Goal: Transaction & Acquisition: Purchase product/service

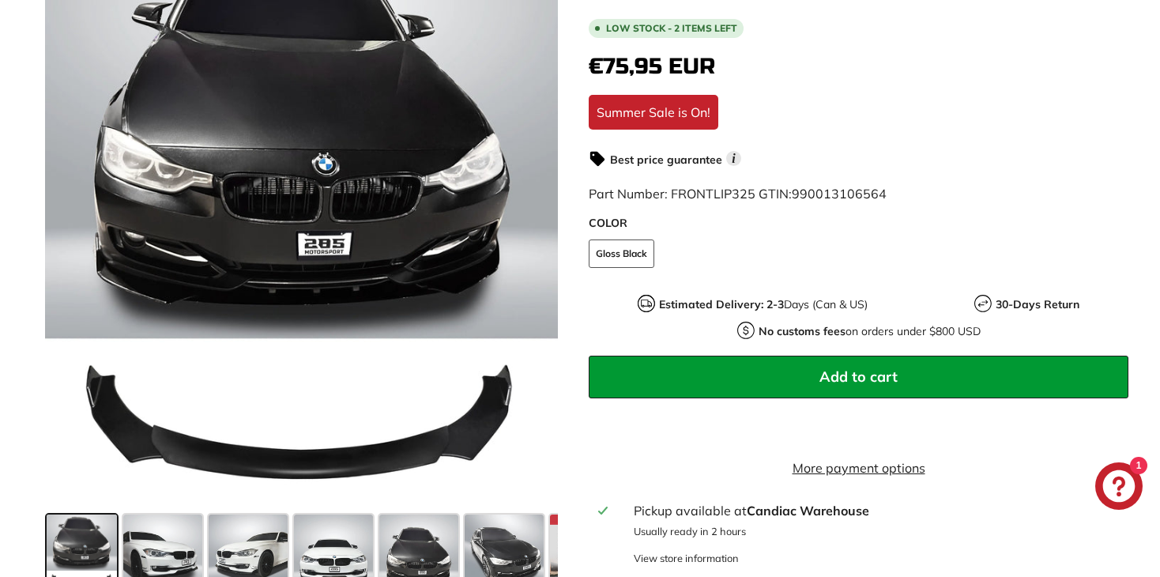
scroll to position [474, 0]
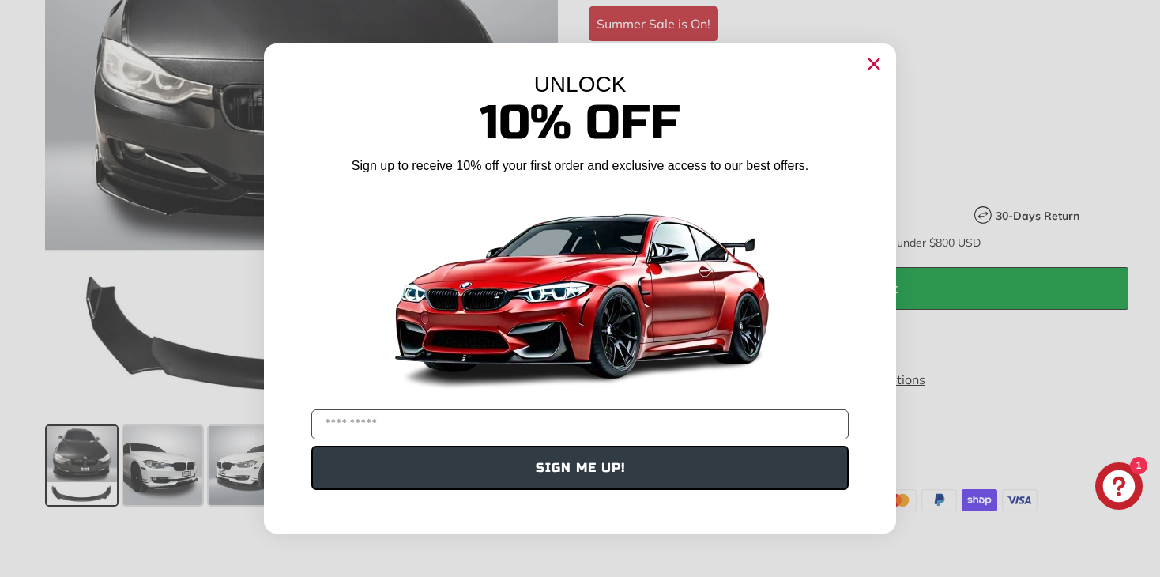
type input "**********"
click at [875, 63] on icon "Close dialog" at bounding box center [875, 64] width 10 height 10
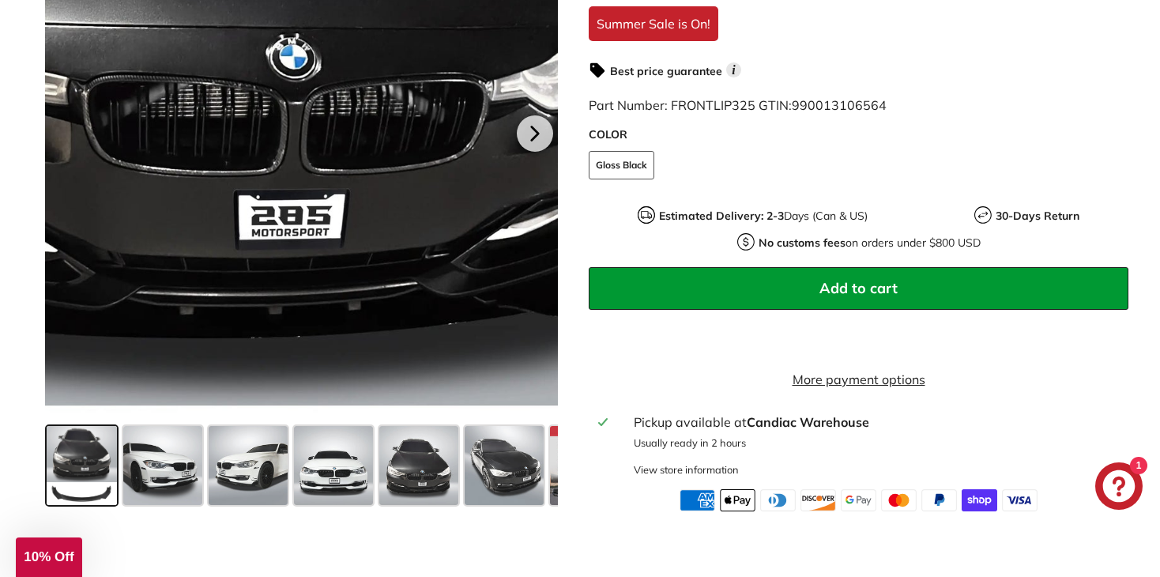
click at [358, 94] on div at bounding box center [302, 131] width 514 height 577
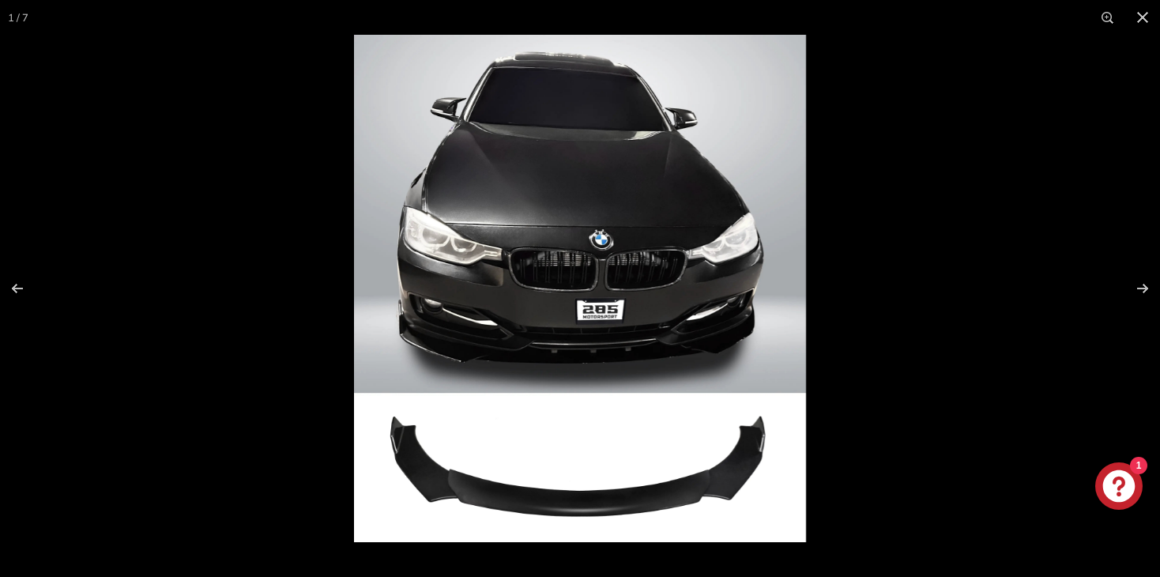
click at [415, 344] on img at bounding box center [580, 289] width 452 height 508
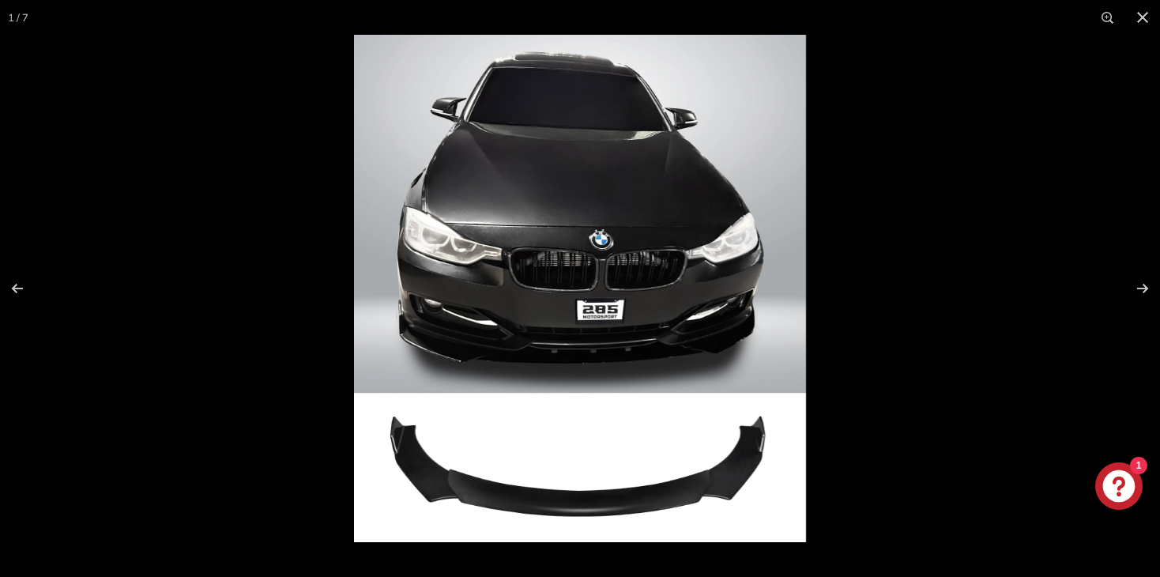
click at [761, 486] on img at bounding box center [580, 289] width 452 height 508
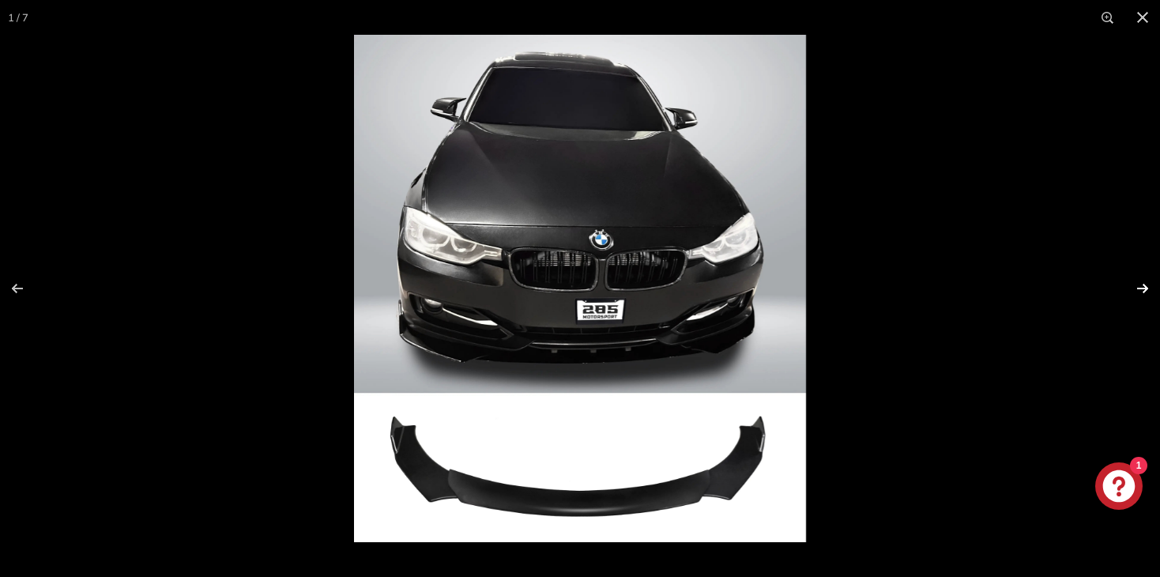
click at [1146, 283] on button at bounding box center [1132, 288] width 55 height 79
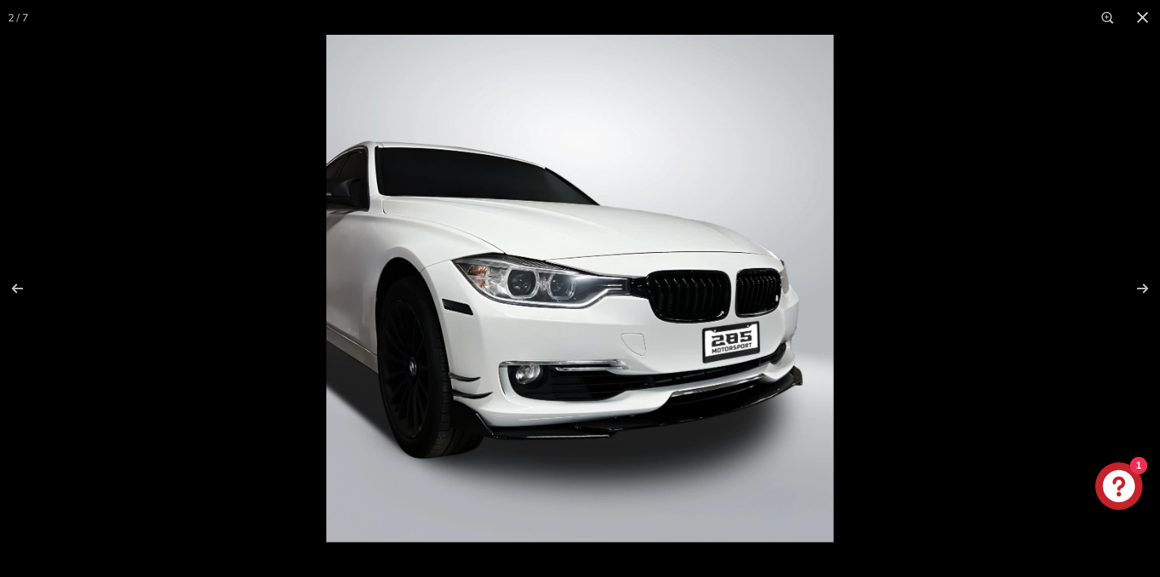
click at [488, 433] on img at bounding box center [580, 289] width 508 height 508
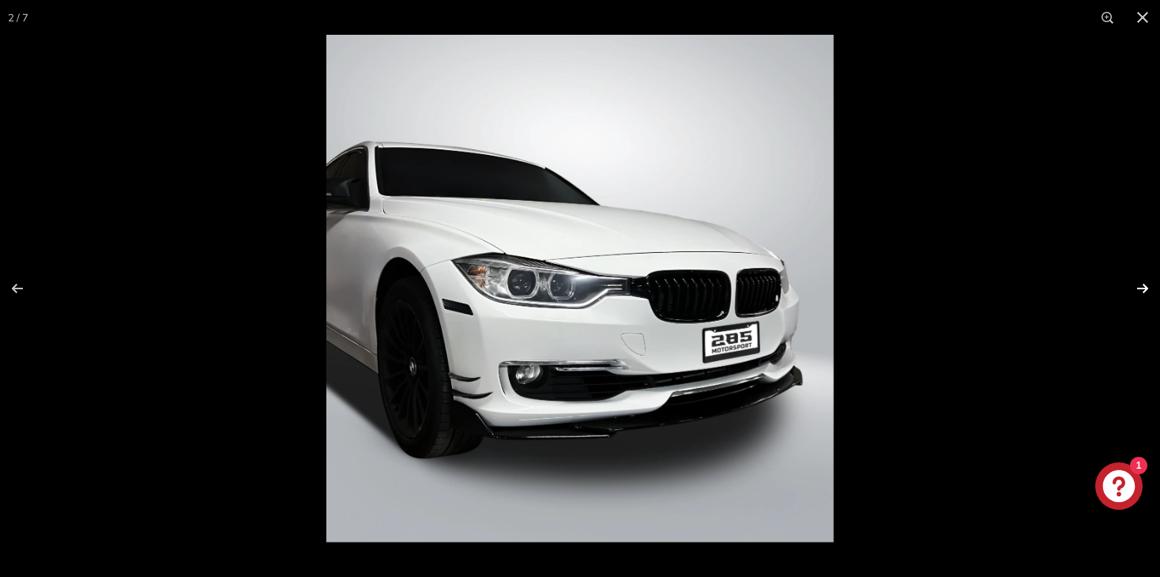
click at [1149, 288] on button at bounding box center [1132, 288] width 55 height 79
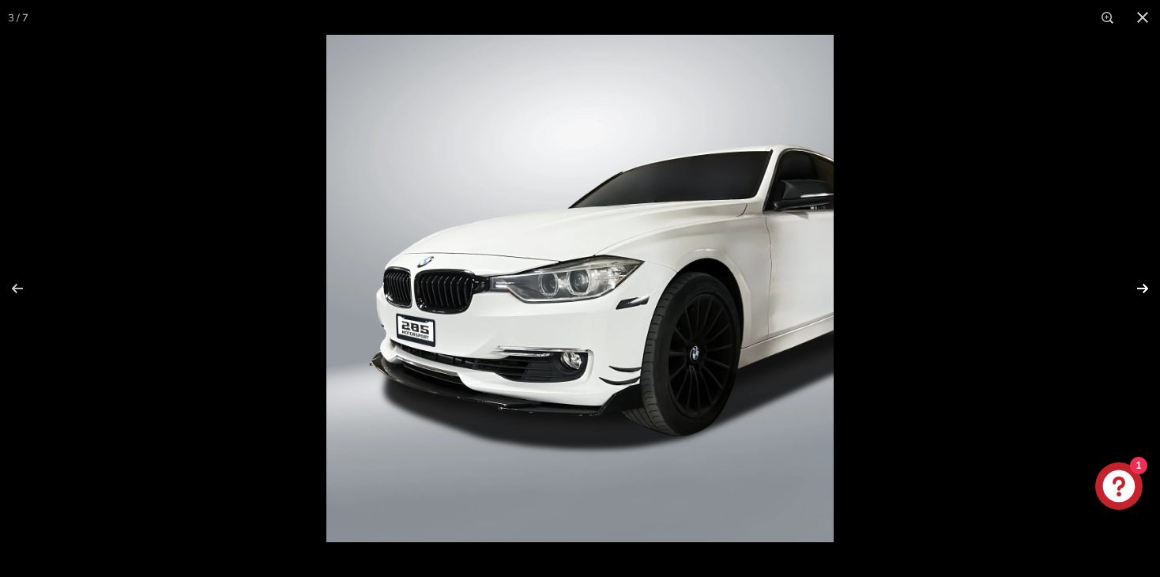
click at [1149, 287] on button at bounding box center [1132, 288] width 55 height 79
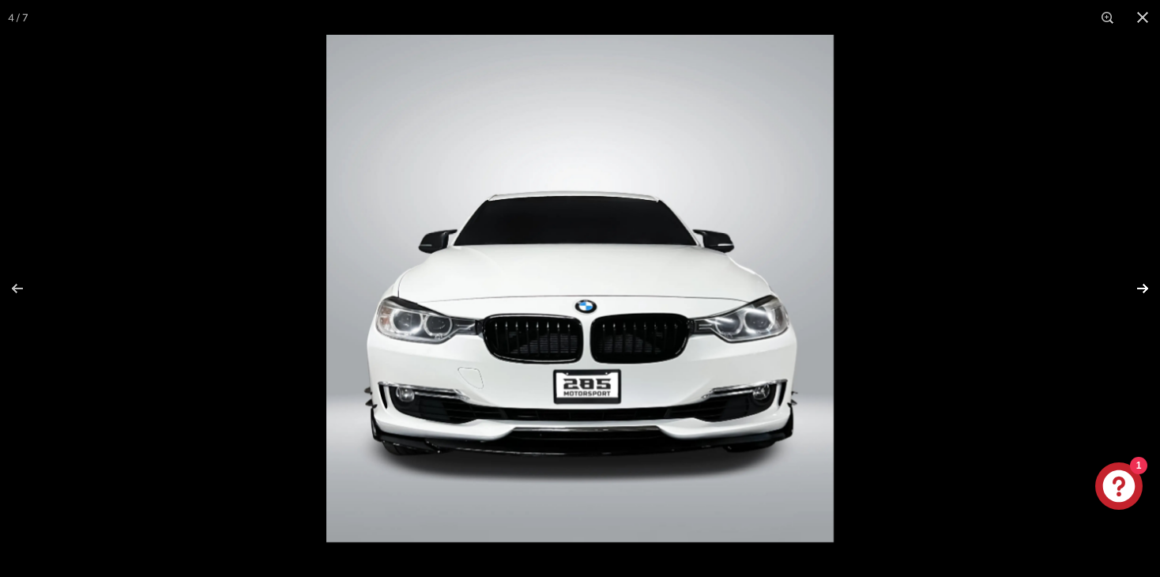
click at [1149, 287] on button at bounding box center [1132, 288] width 55 height 79
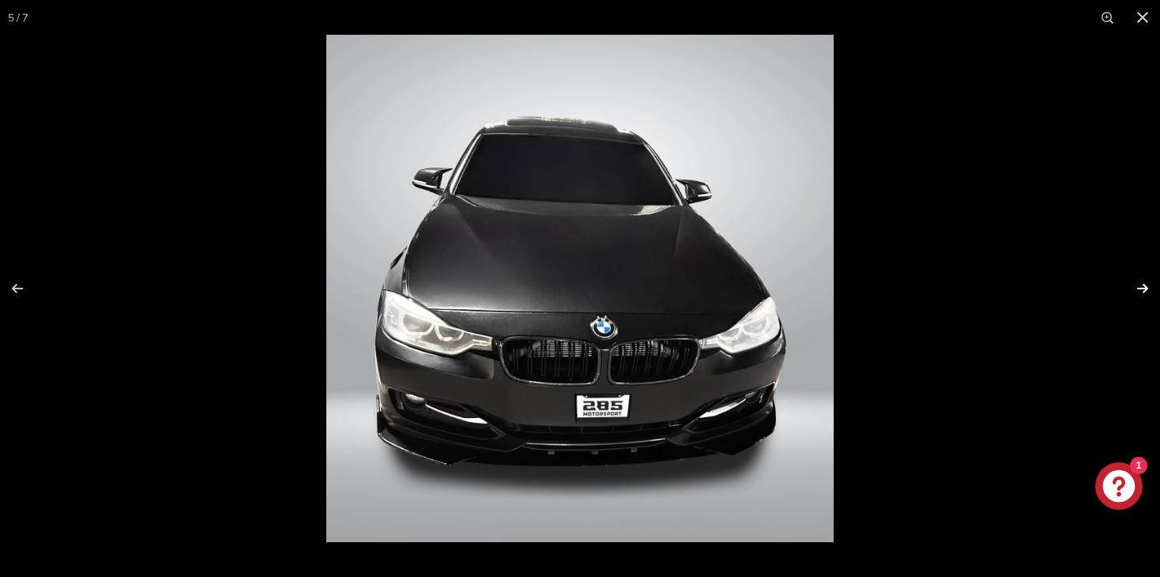
click at [1149, 287] on button at bounding box center [1132, 288] width 55 height 79
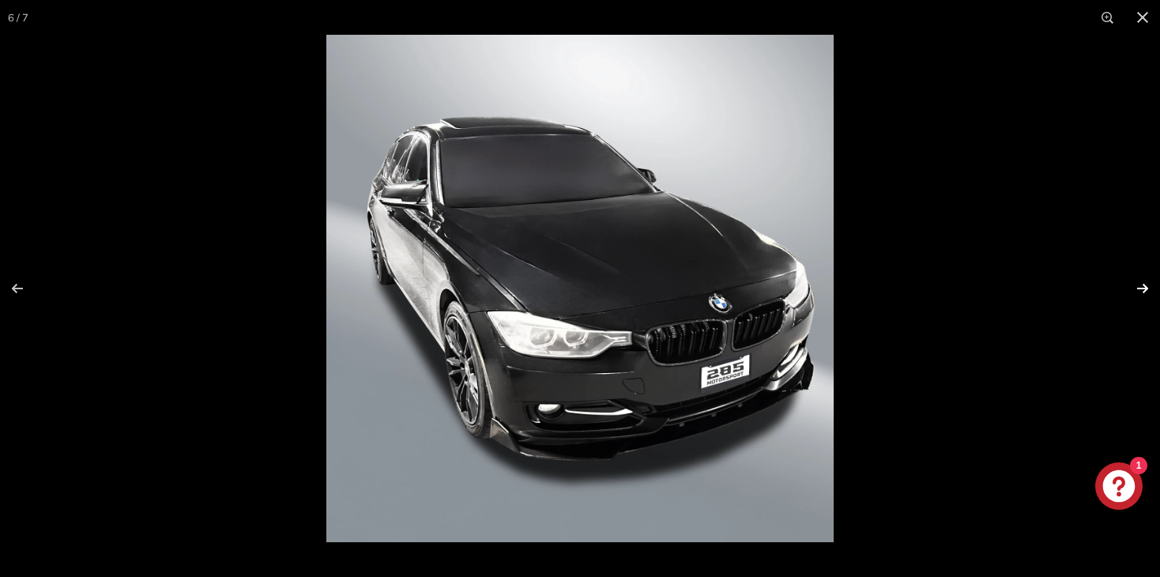
scroll to position [0, 73]
click at [595, 477] on img at bounding box center [580, 289] width 508 height 508
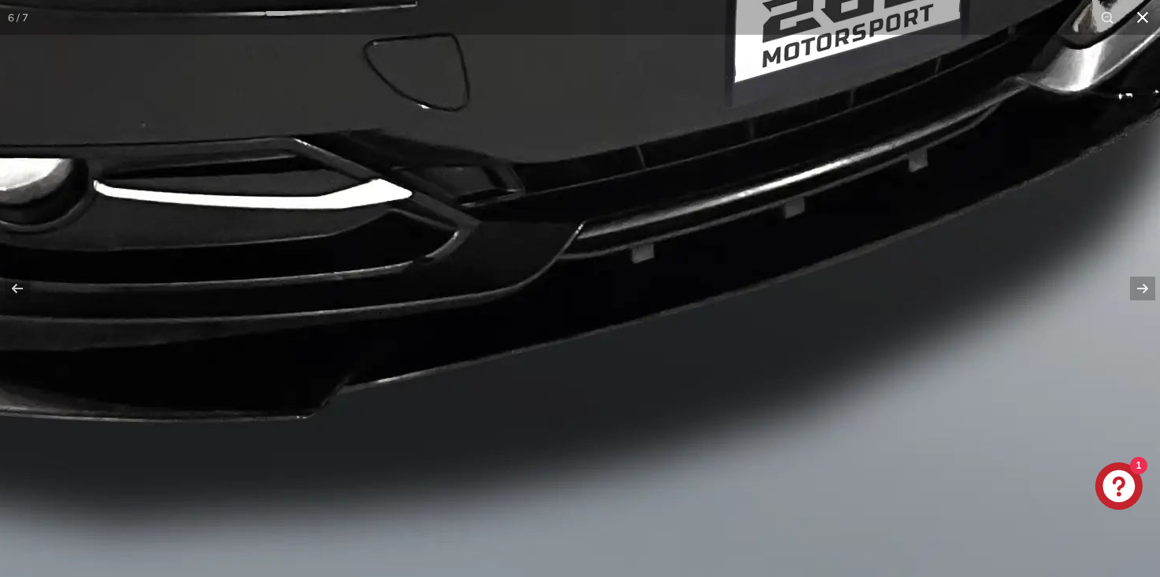
click at [1135, 18] on button at bounding box center [1143, 17] width 35 height 35
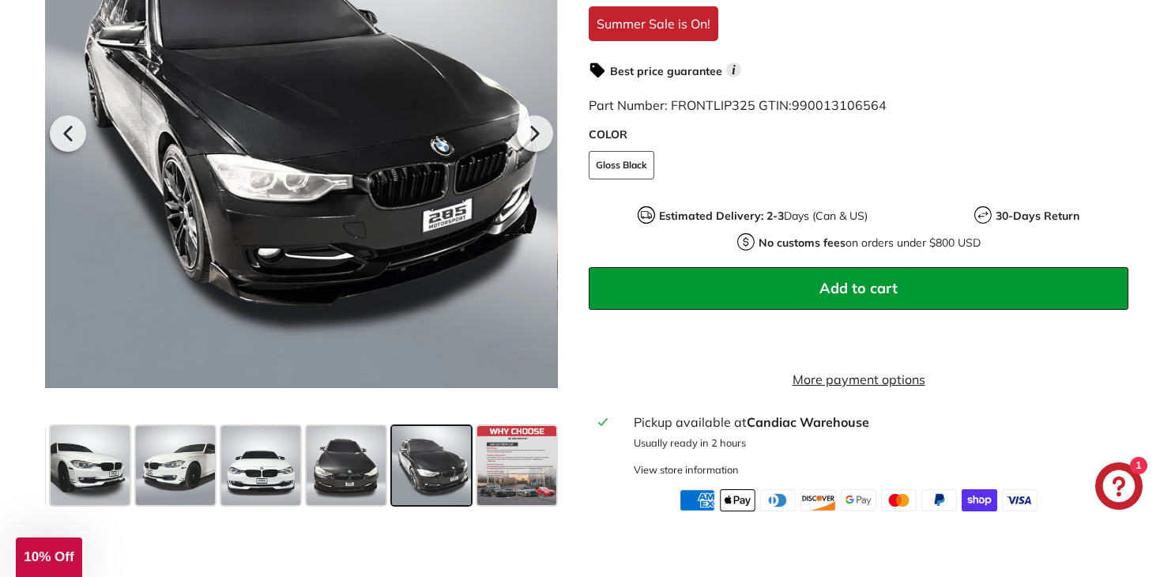
scroll to position [632, 0]
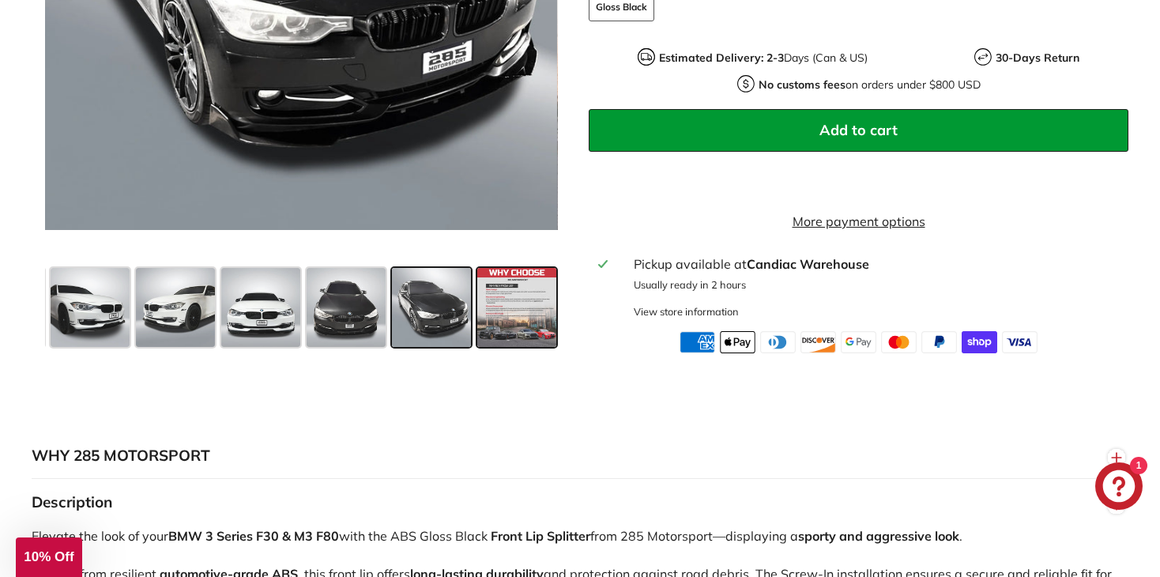
click at [496, 322] on span at bounding box center [516, 307] width 79 height 79
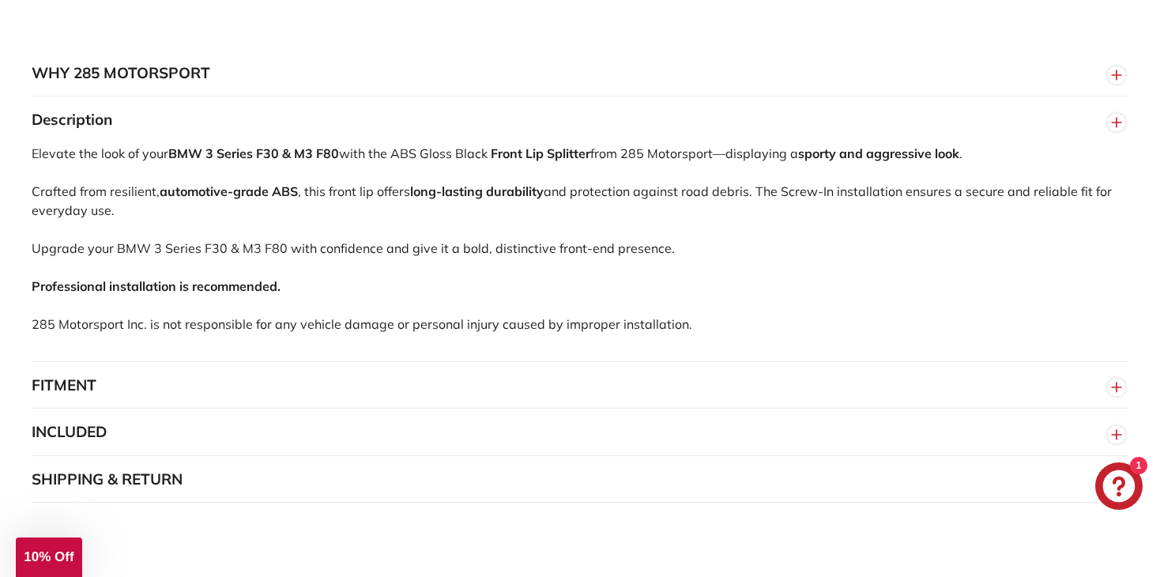
scroll to position [949, 0]
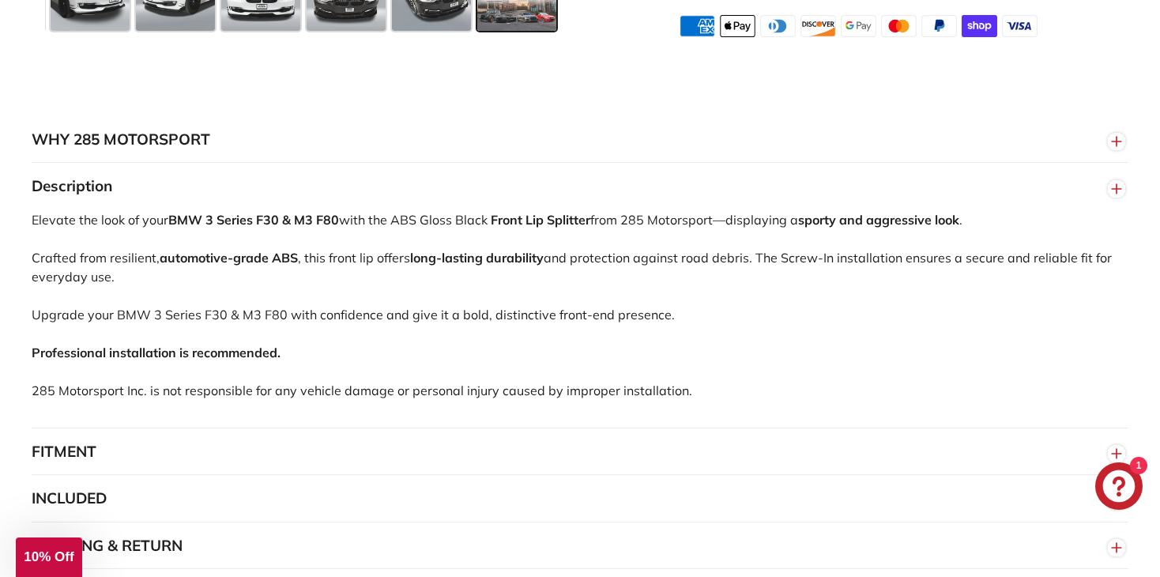
drag, startPoint x: 26, startPoint y: 185, endPoint x: 696, endPoint y: 393, distance: 701.1
click at [696, 393] on div "WHY 285 MOTORSPORT «We bring more to the table than our competitors and we’re c…" at bounding box center [580, 343] width 1160 height 454
copy div "Description Elevate the look of your BMW 3 Series F30 & M3 F80 with the ABS Glo…"
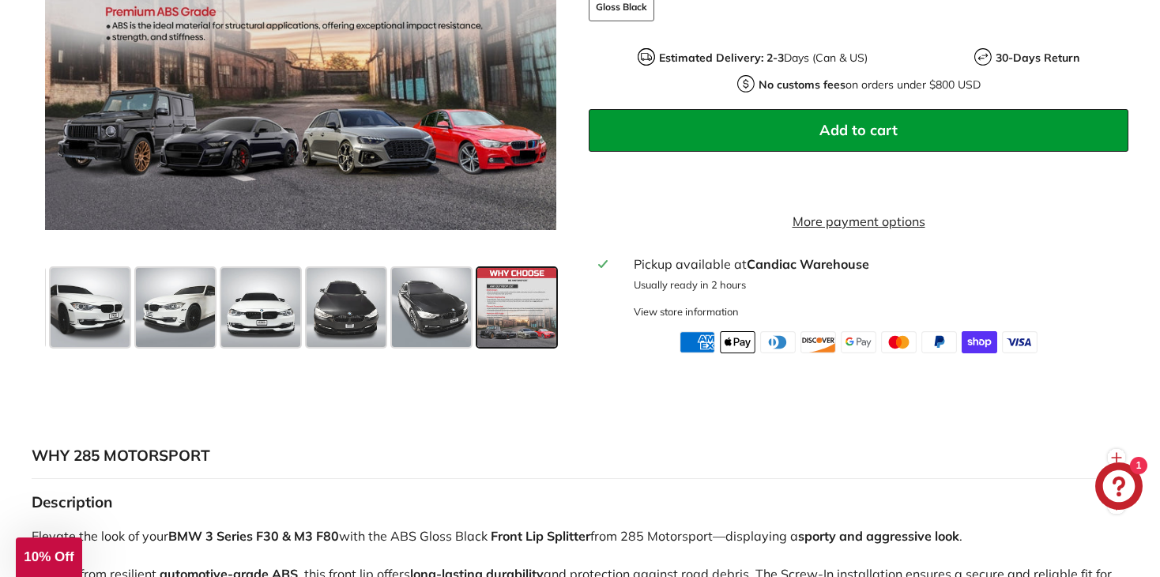
scroll to position [632, 0]
click at [205, 334] on span at bounding box center [175, 307] width 79 height 79
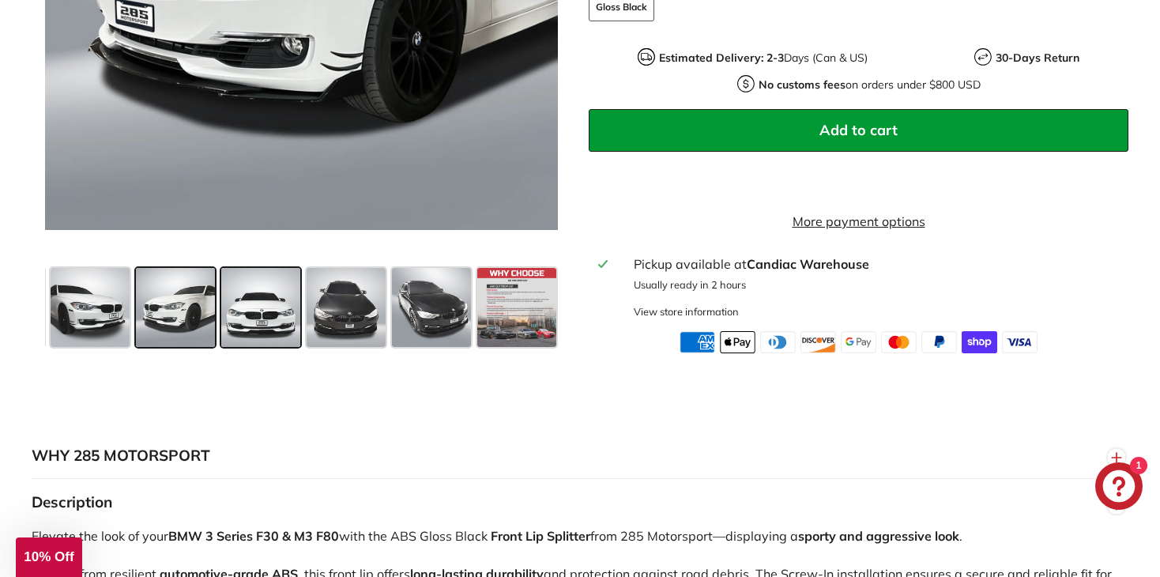
click at [296, 294] on span at bounding box center [260, 307] width 79 height 79
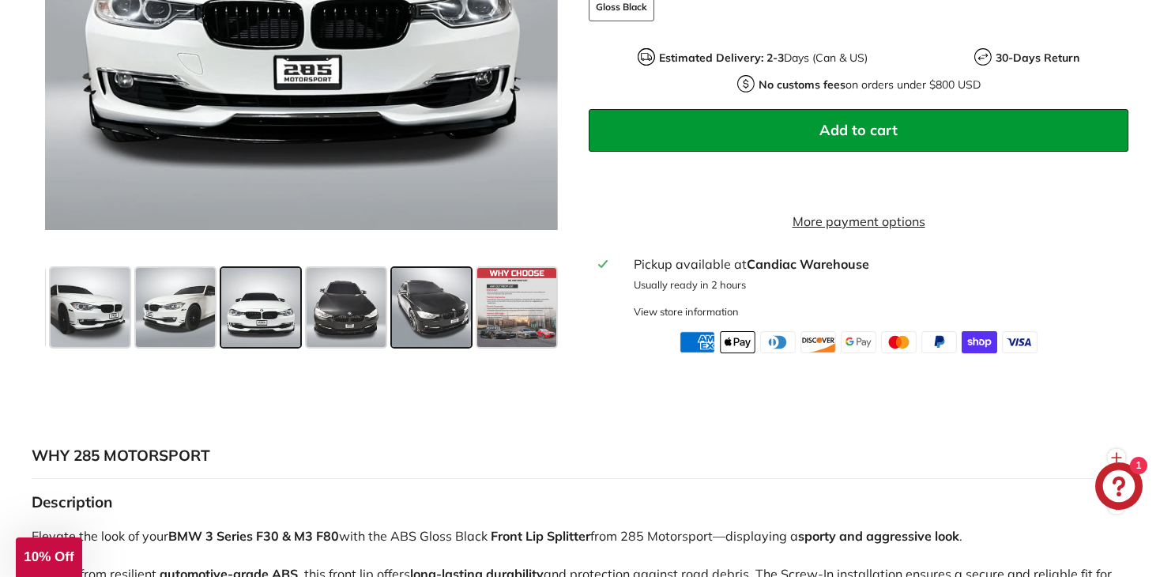
drag, startPoint x: 120, startPoint y: 316, endPoint x: 391, endPoint y: 319, distance: 270.4
click at [392, 319] on div at bounding box center [302, 308] width 514 height 92
drag, startPoint x: 127, startPoint y: 319, endPoint x: 97, endPoint y: 319, distance: 30.0
click at [115, 319] on span at bounding box center [90, 307] width 79 height 79
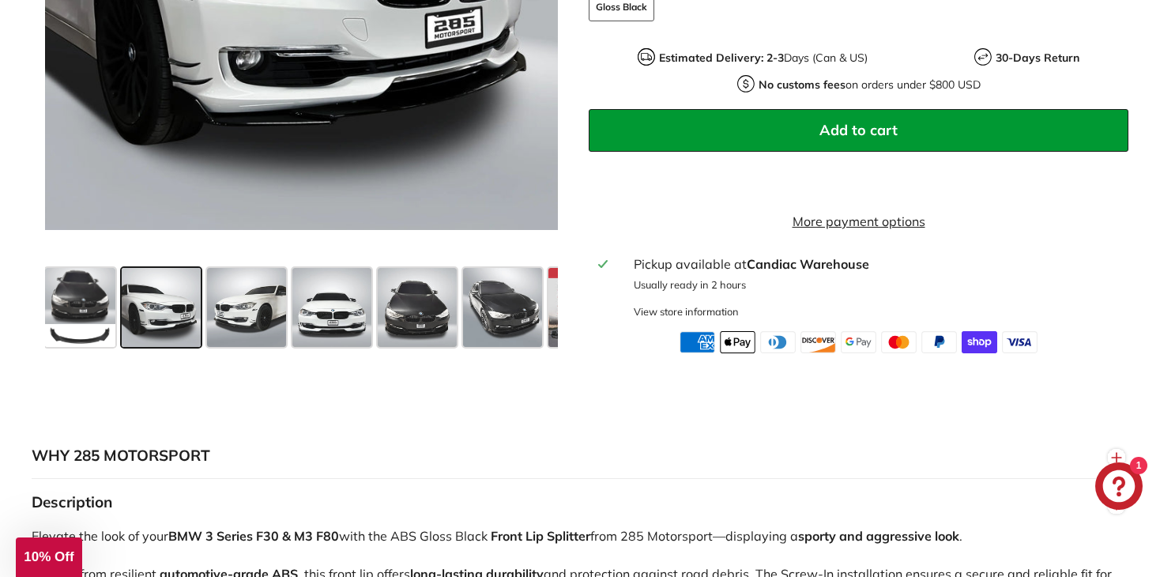
scroll to position [0, 0]
click at [70, 313] on span at bounding box center [82, 307] width 70 height 79
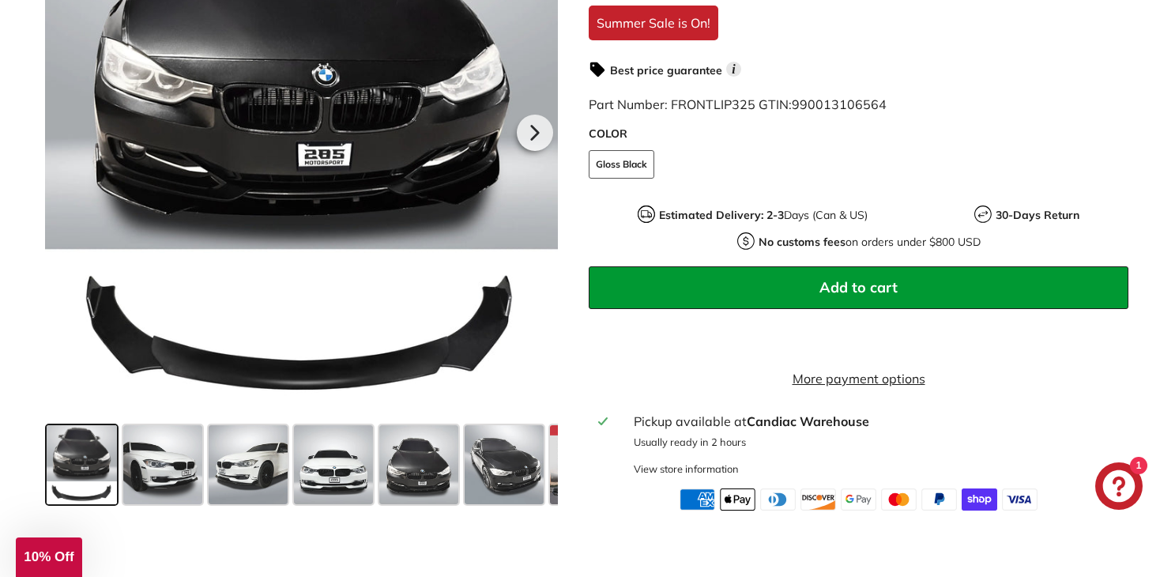
scroll to position [474, 0]
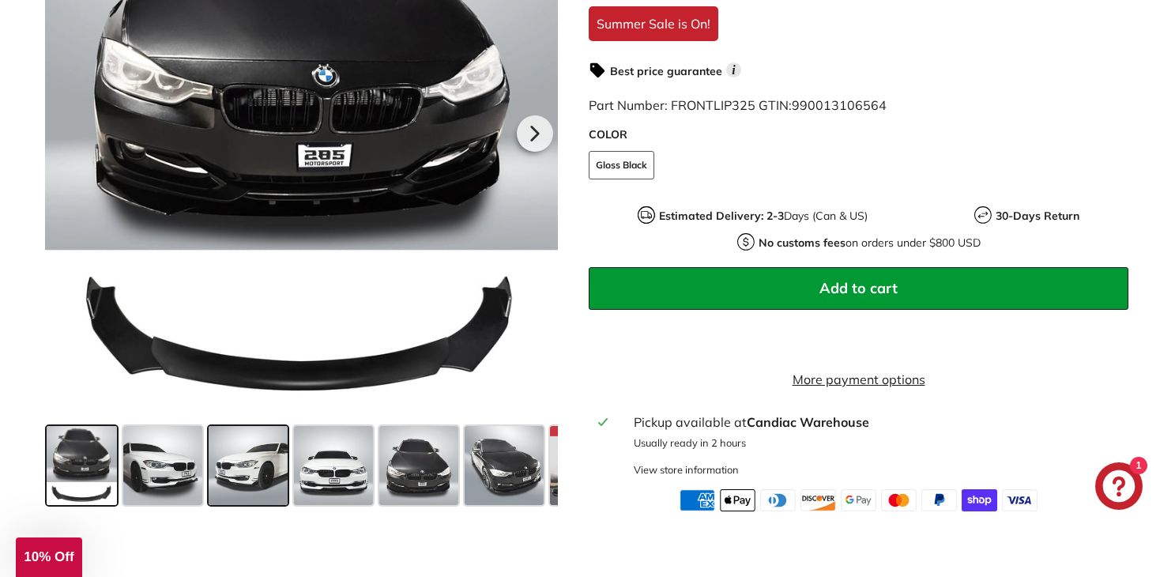
click at [256, 463] on span at bounding box center [248, 465] width 79 height 79
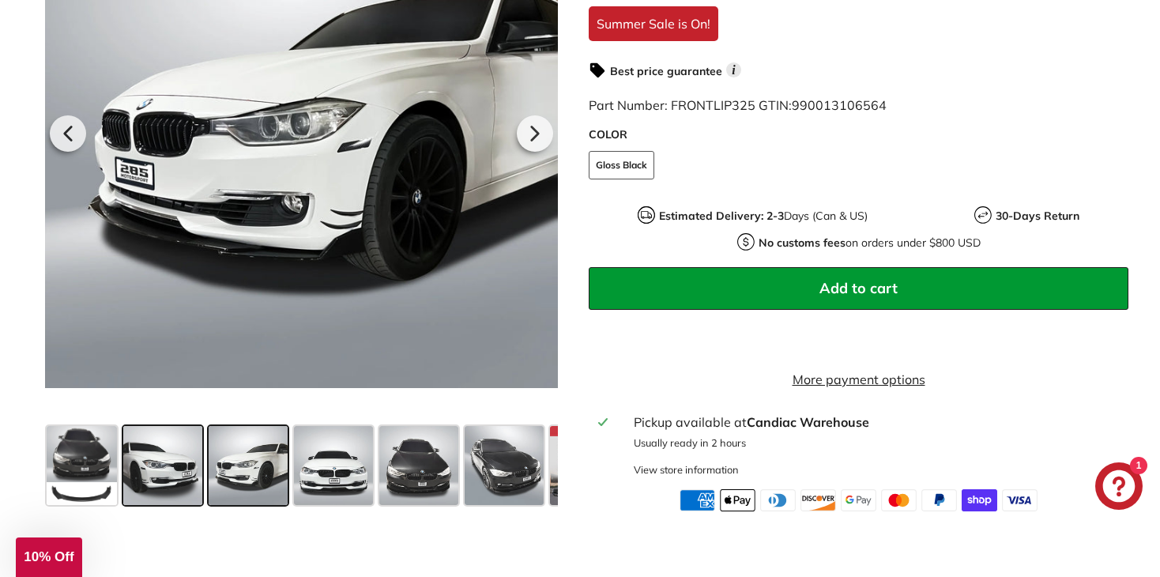
click at [160, 472] on span at bounding box center [162, 465] width 79 height 79
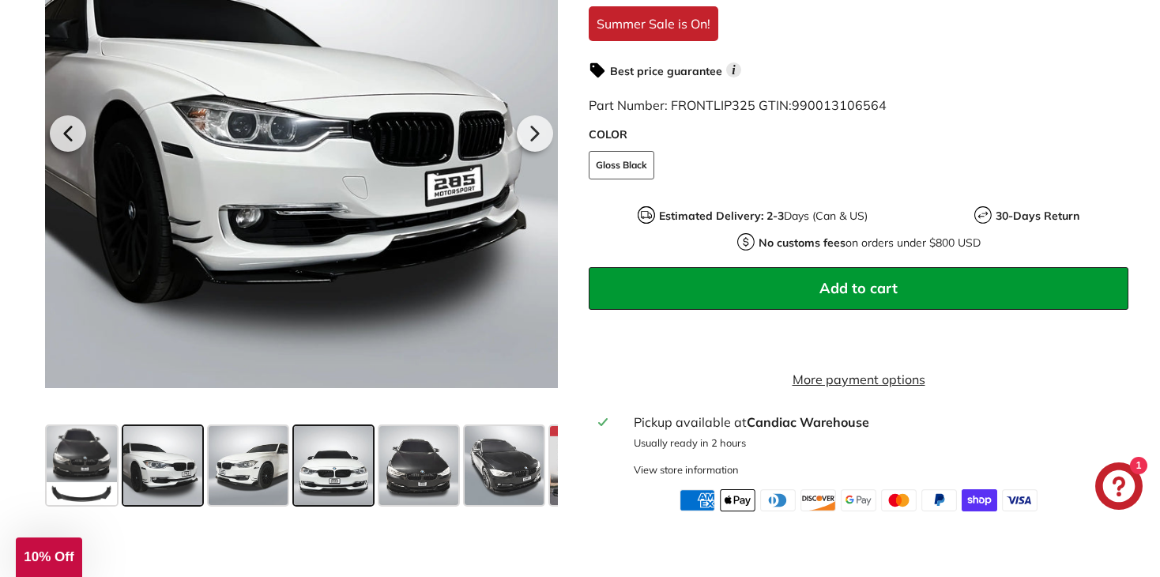
click at [309, 474] on span at bounding box center [333, 465] width 79 height 79
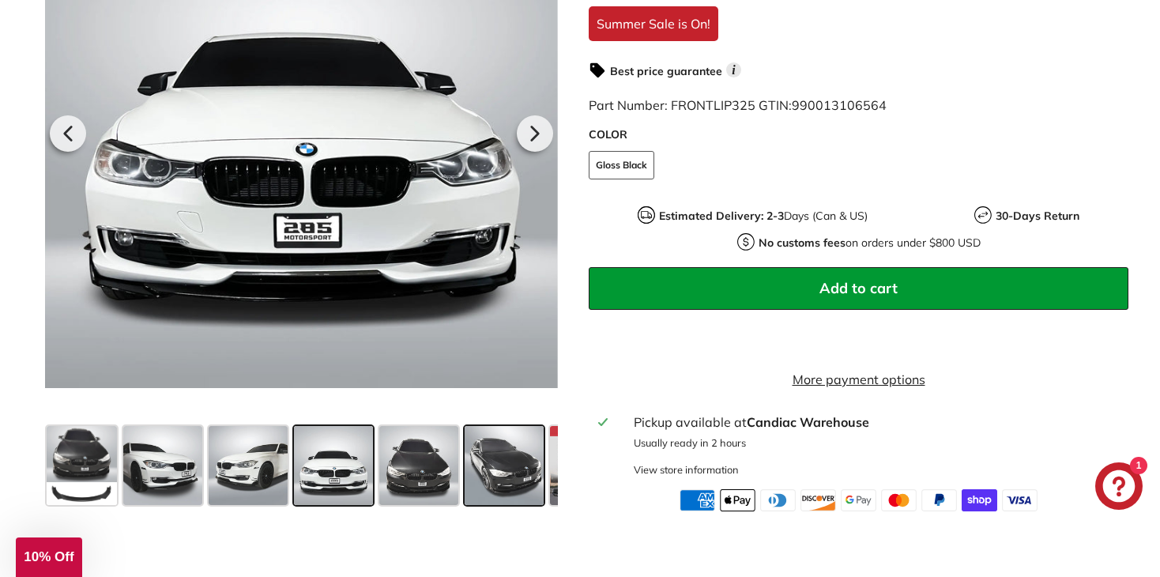
click at [532, 481] on span at bounding box center [504, 465] width 79 height 79
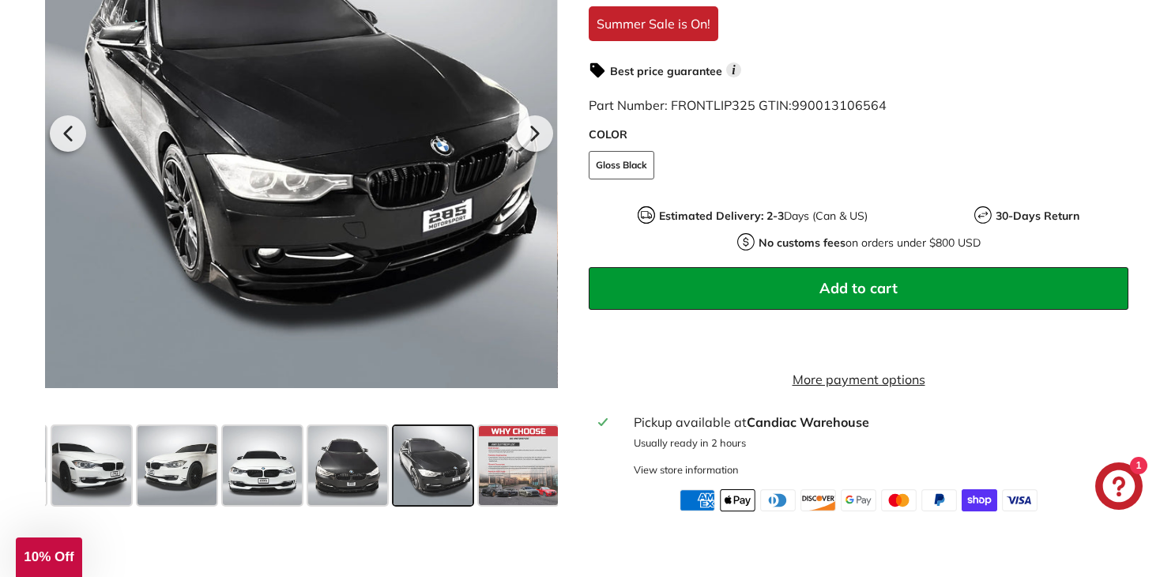
scroll to position [0, 73]
click at [360, 472] on span at bounding box center [346, 465] width 79 height 79
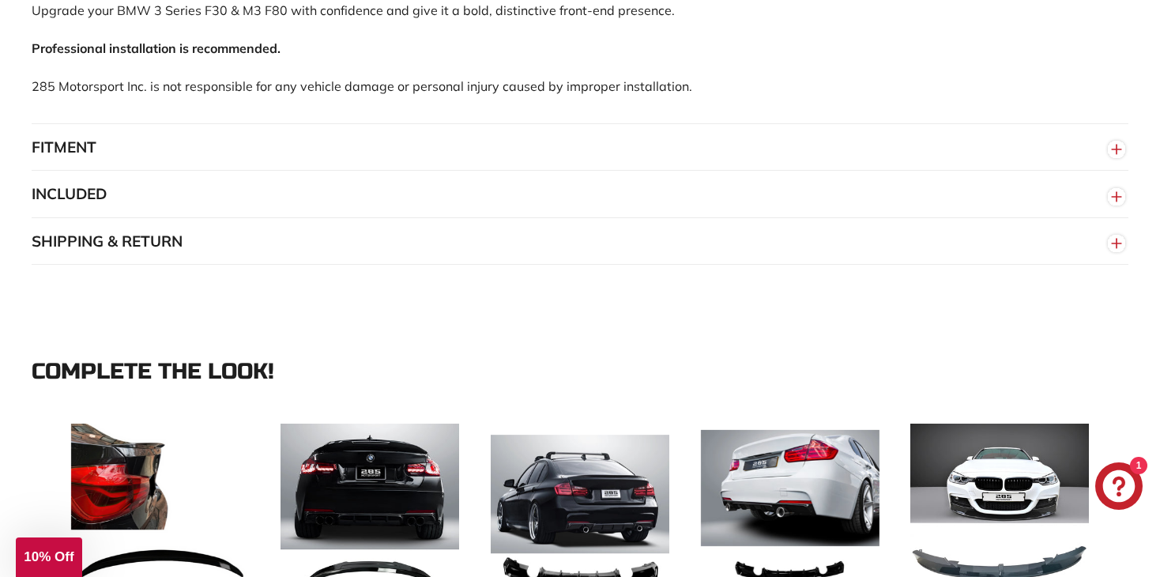
scroll to position [1265, 0]
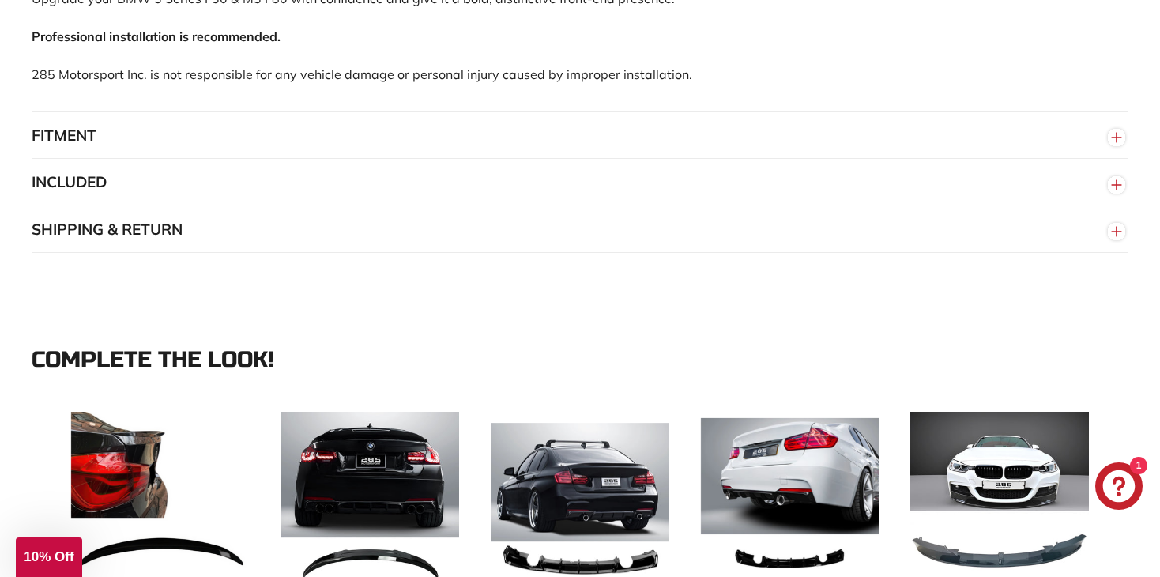
click at [237, 123] on button "FITMENT" at bounding box center [580, 135] width 1097 height 47
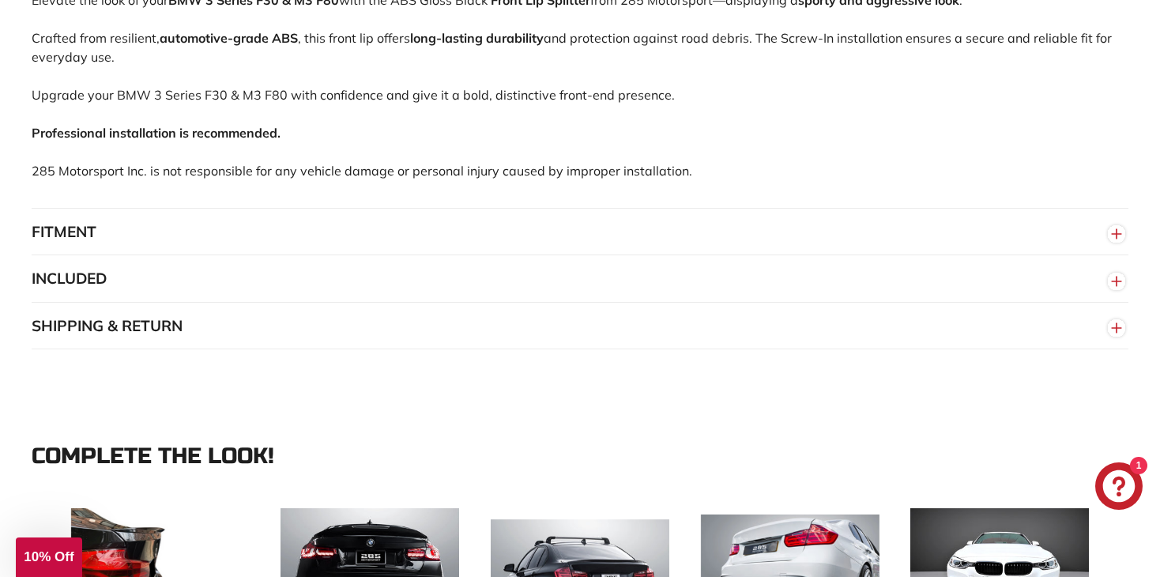
click at [1121, 227] on circle "button" at bounding box center [1116, 233] width 17 height 17
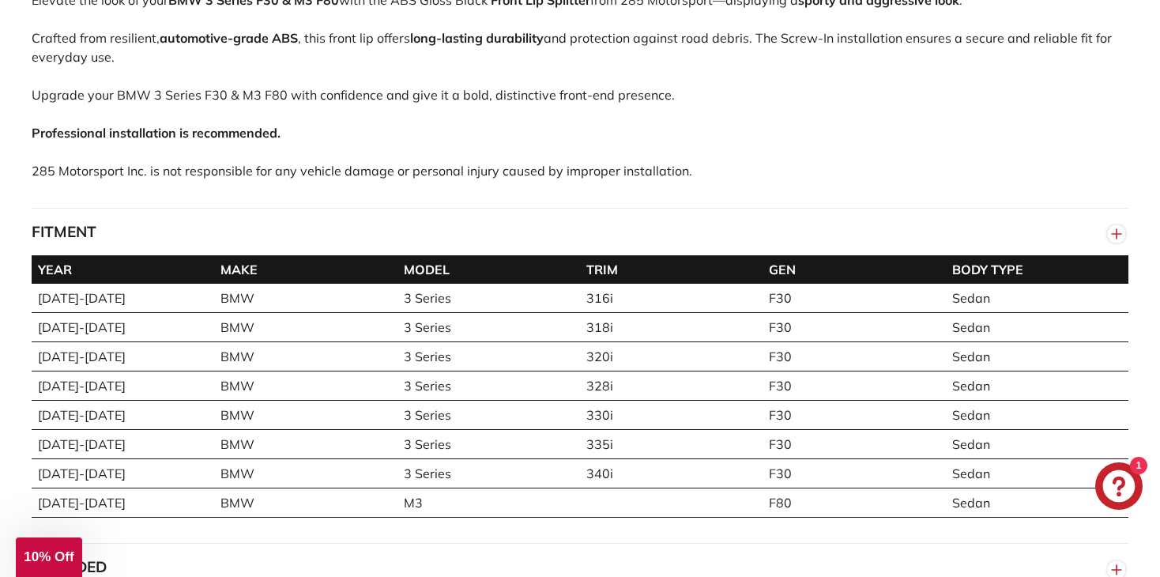
scroll to position [1265, 0]
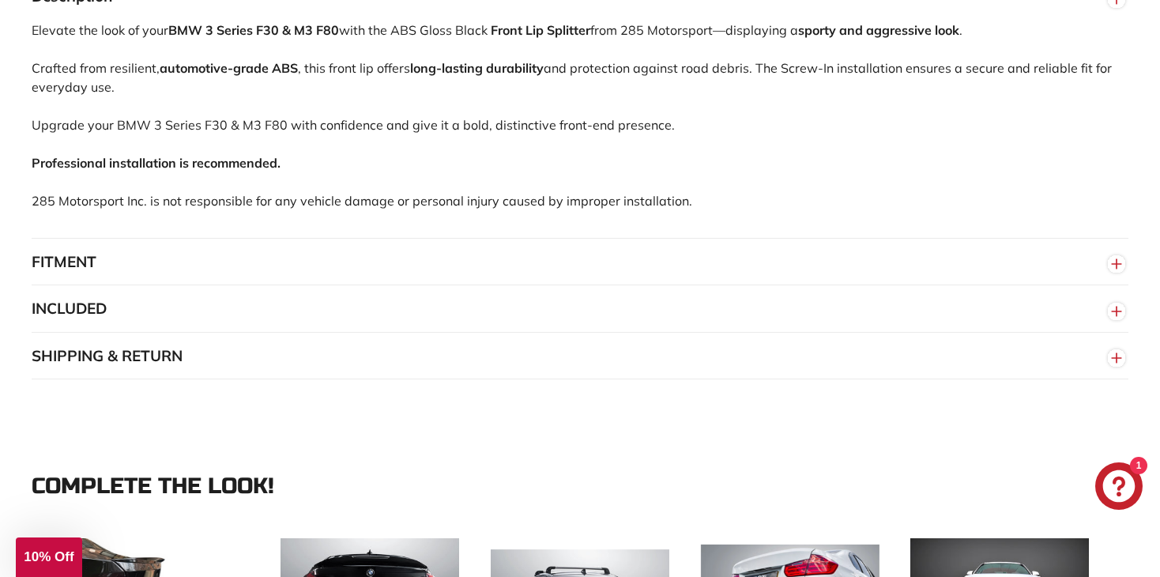
scroll to position [1107, 0]
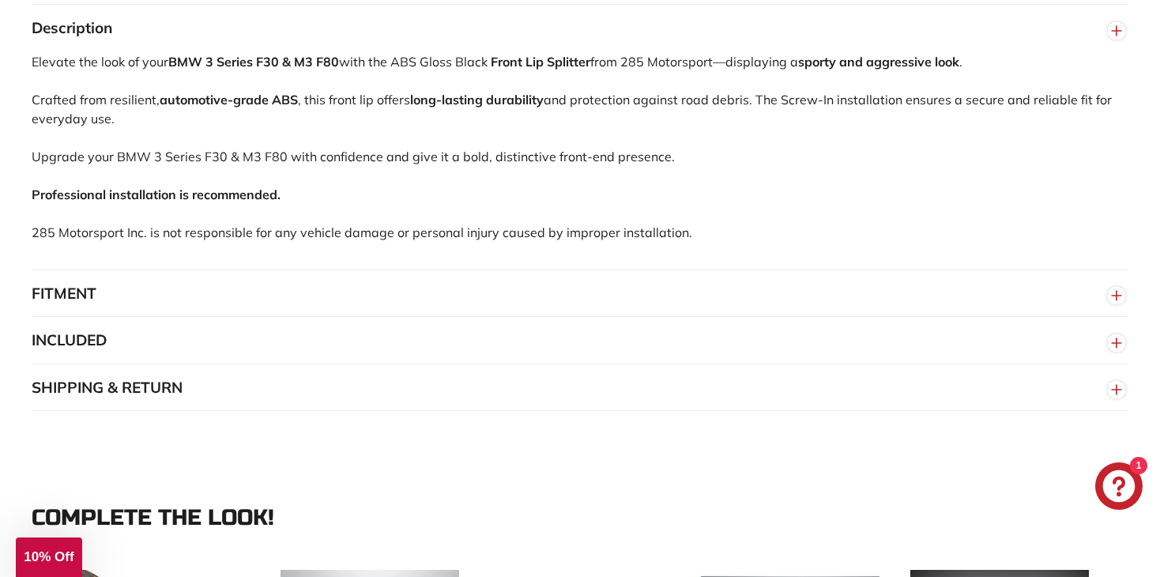
click at [1115, 293] on circle "button" at bounding box center [1116, 295] width 17 height 17
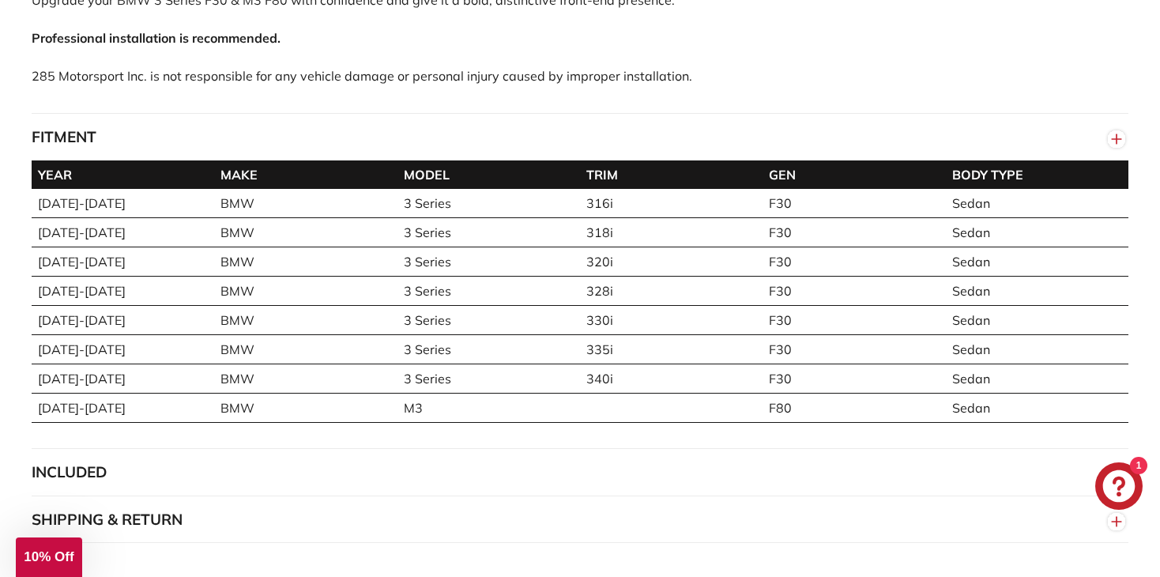
scroll to position [1265, 0]
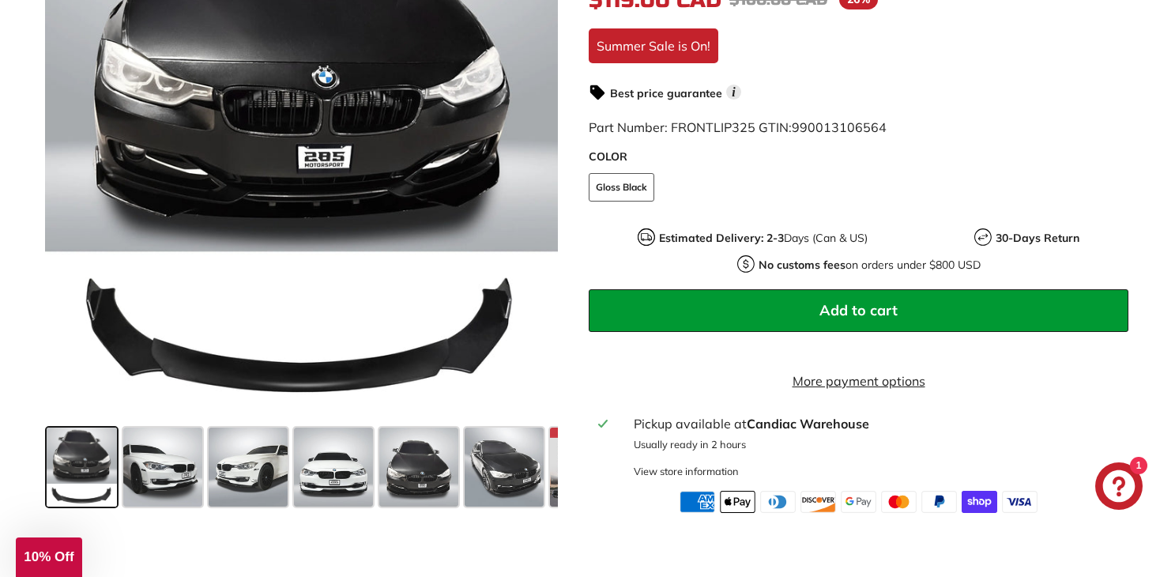
scroll to position [474, 0]
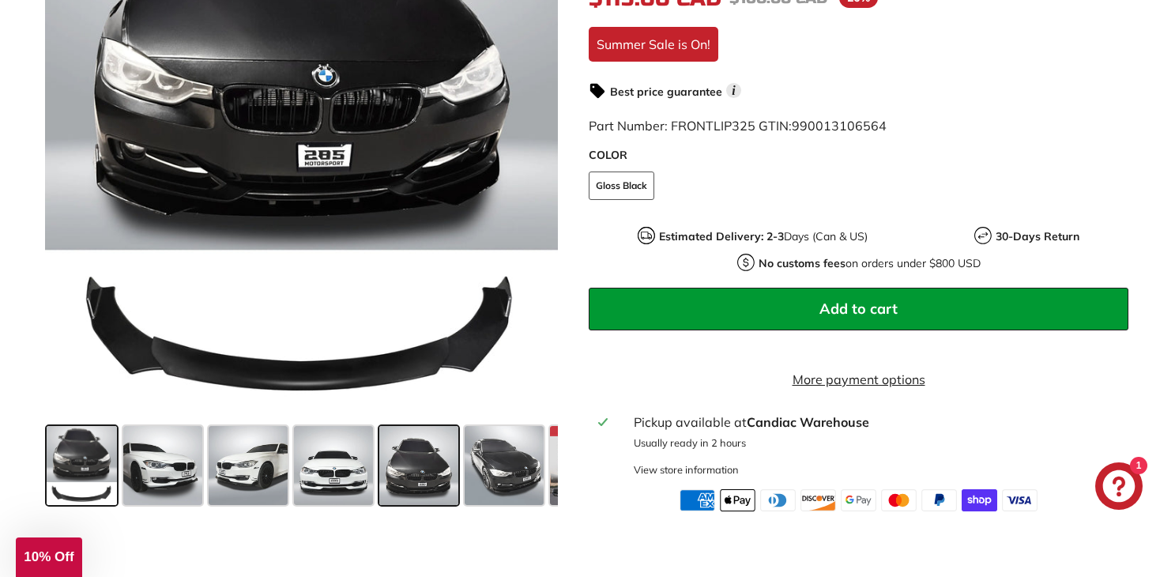
click at [443, 466] on span at bounding box center [418, 465] width 79 height 79
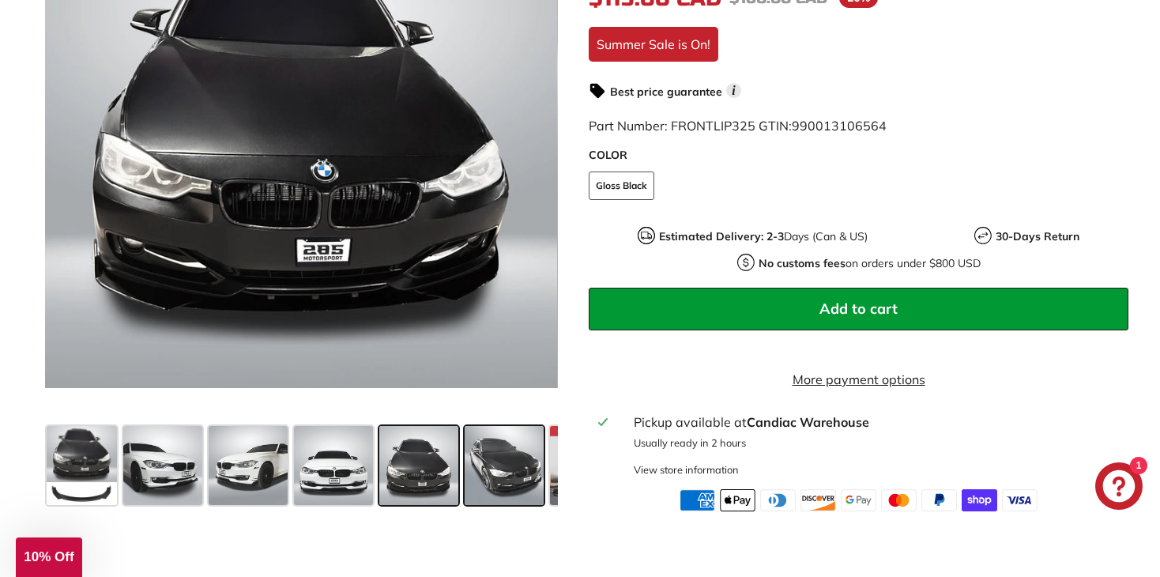
click at [515, 466] on span at bounding box center [504, 465] width 79 height 79
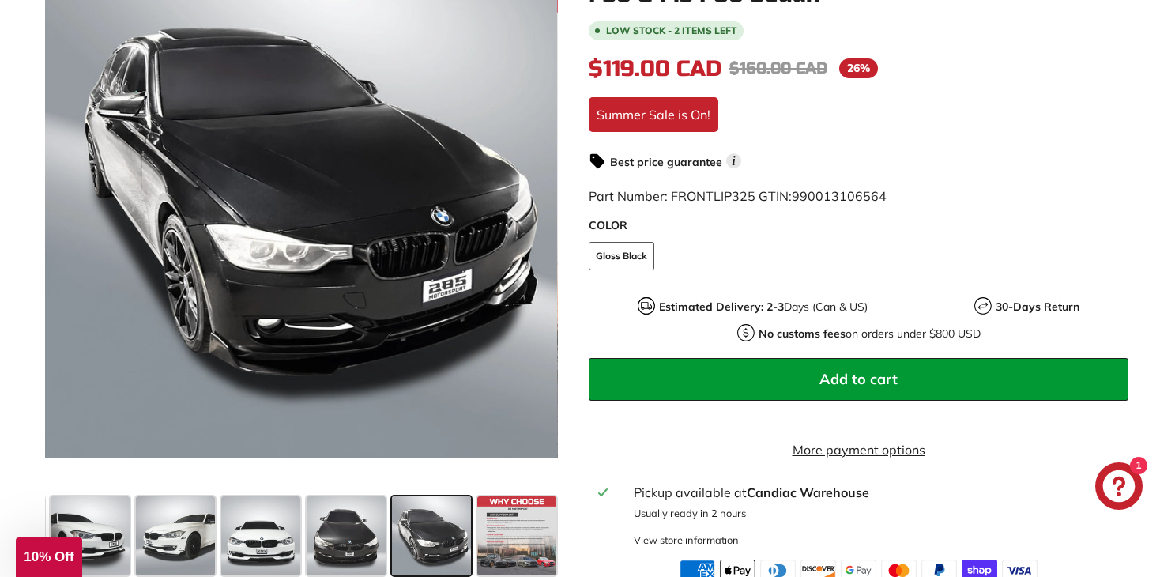
scroll to position [316, 0]
